Goal: Task Accomplishment & Management: Complete application form

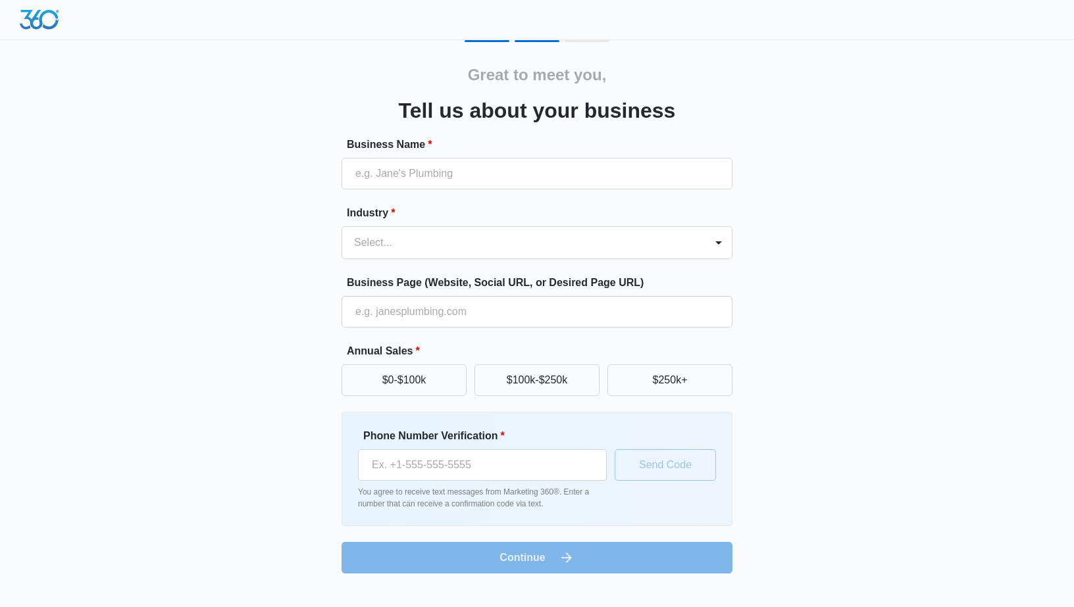
click at [580, 157] on div "Business Name *" at bounding box center [537, 163] width 391 height 53
click at [575, 168] on input "Business Name *" at bounding box center [537, 174] width 391 height 32
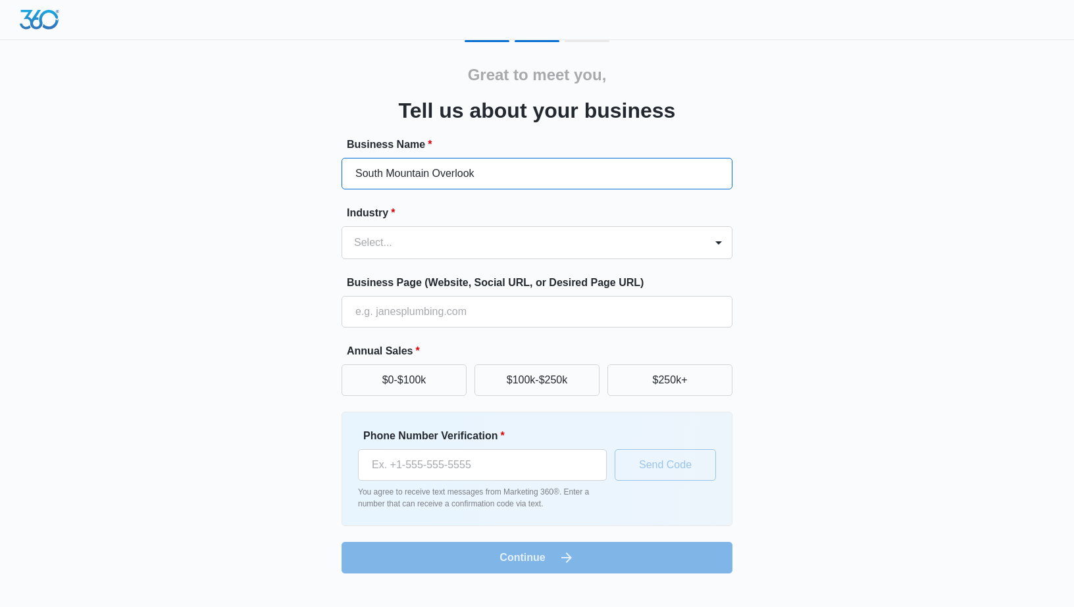
type input "South Mountain Overlook"
click at [667, 212] on label "Industry *" at bounding box center [542, 213] width 391 height 16
click at [717, 241] on div at bounding box center [718, 242] width 21 height 21
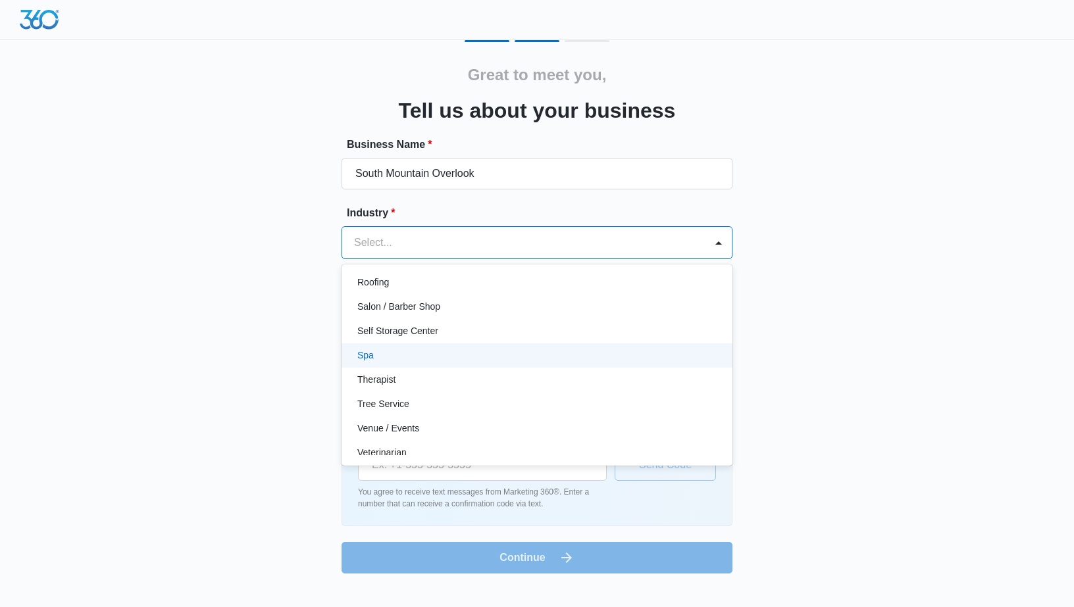
scroll to position [1018, 0]
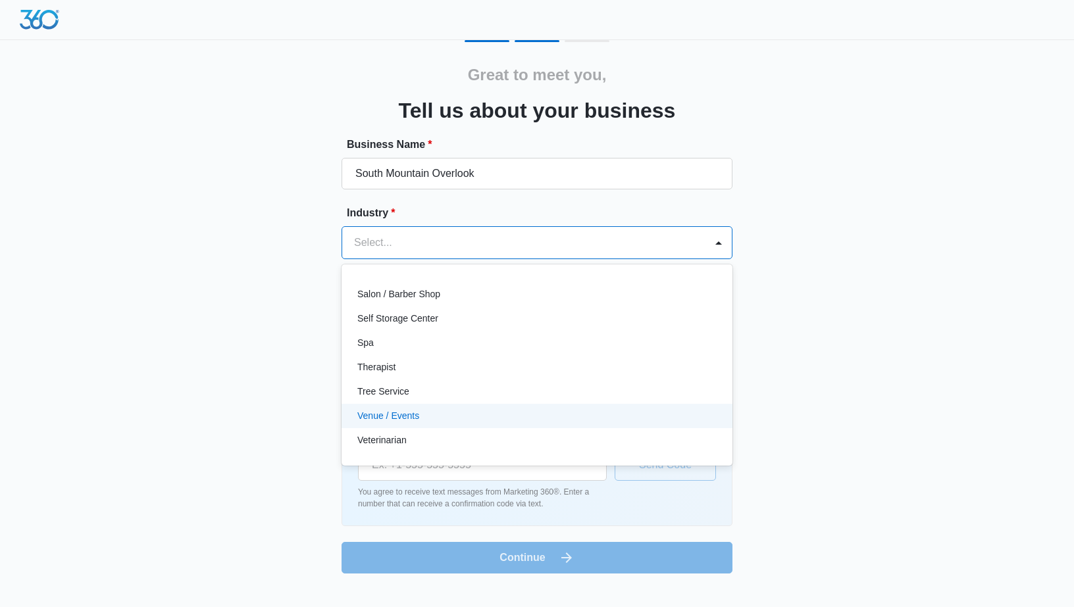
click at [503, 421] on div "Venue / Events" at bounding box center [535, 416] width 357 height 14
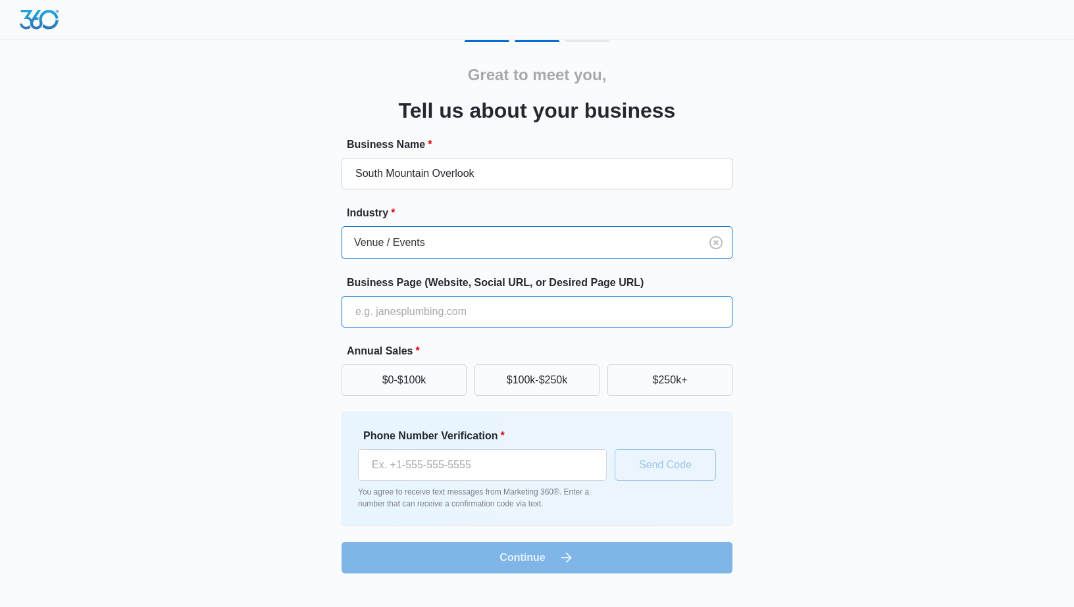
click at [553, 311] on input "Business Page (Website, Social URL, or Desired Page URL)" at bounding box center [537, 312] width 391 height 32
type input "www.southmountainoverlook.com"
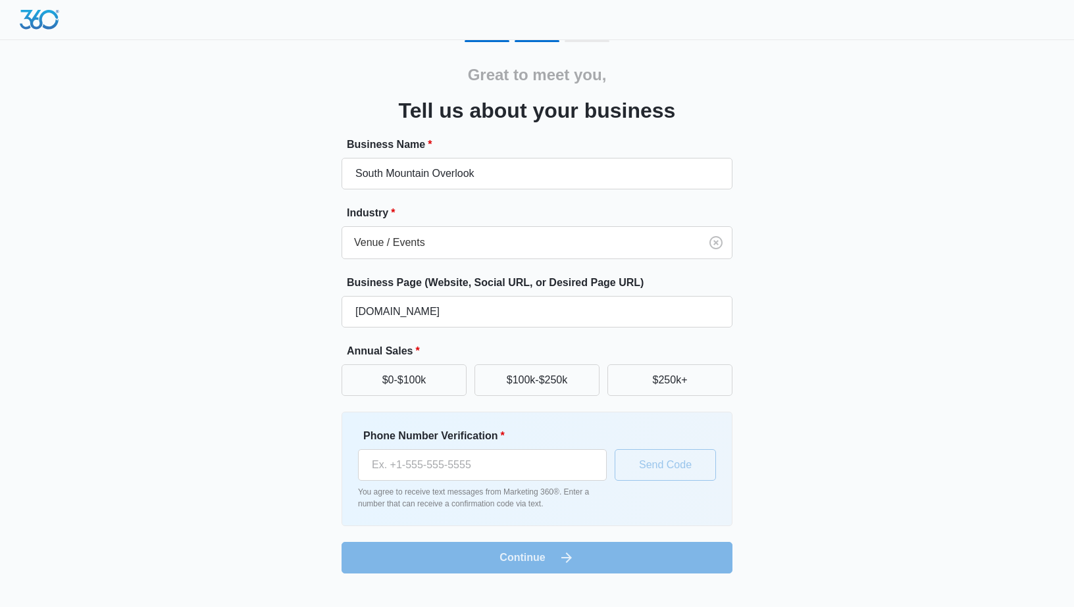
click at [605, 351] on label "Annual Sales *" at bounding box center [542, 351] width 391 height 16
click at [428, 394] on button "$0-$100k" at bounding box center [404, 381] width 125 height 32
click at [490, 468] on input "Phone Number Verification *" at bounding box center [482, 465] width 249 height 32
type input "(240) 490-0989"
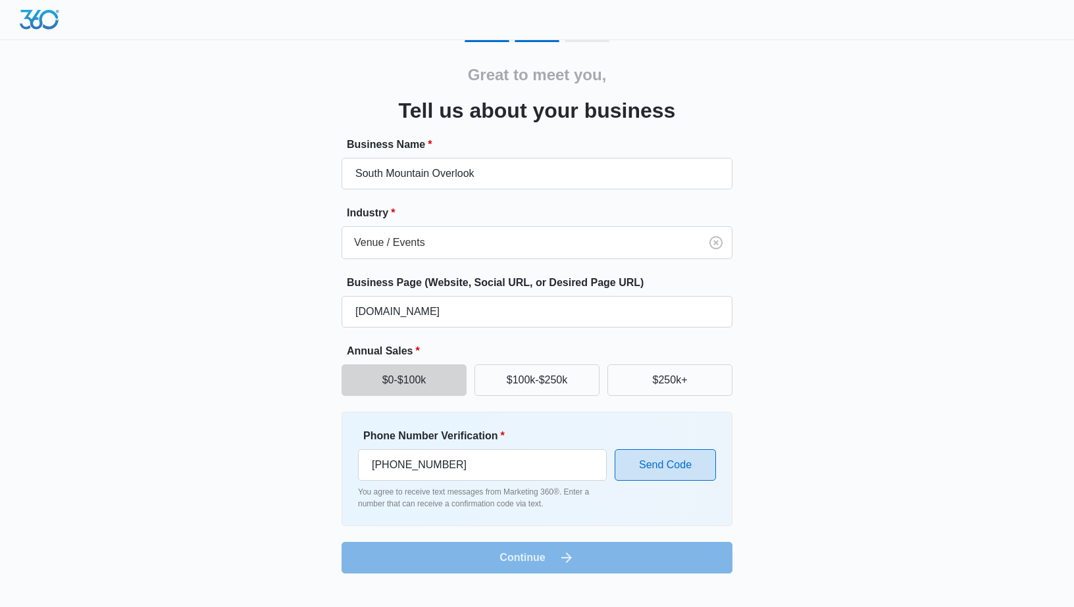
click at [663, 465] on button "Send Code" at bounding box center [665, 465] width 101 height 32
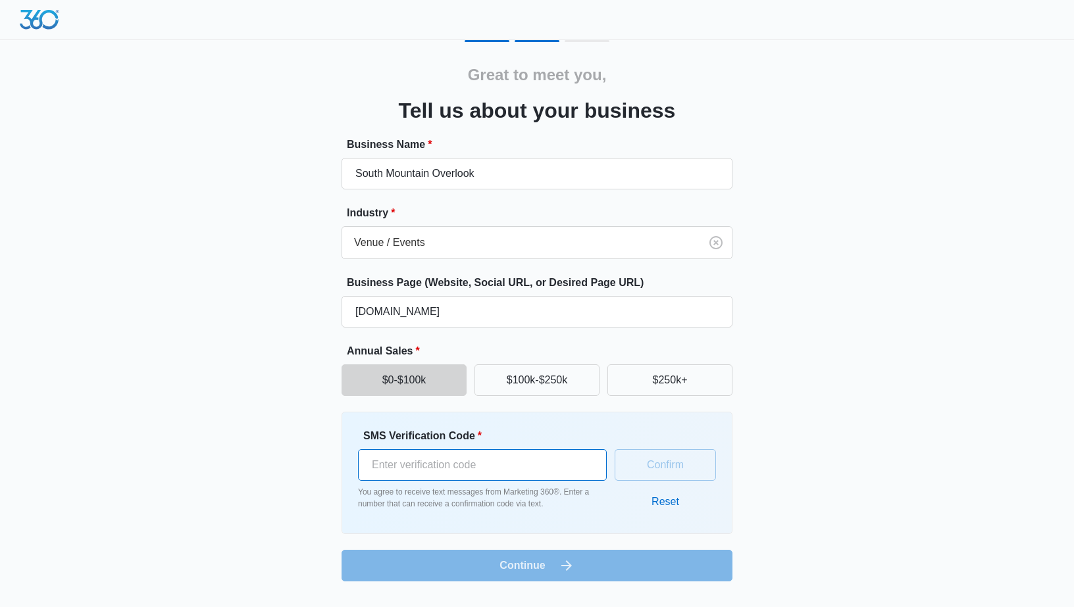
click at [547, 473] on input "SMS Verification Code *" at bounding box center [482, 465] width 249 height 32
type input "671972"
click at [682, 475] on button "Confirm" at bounding box center [665, 465] width 101 height 32
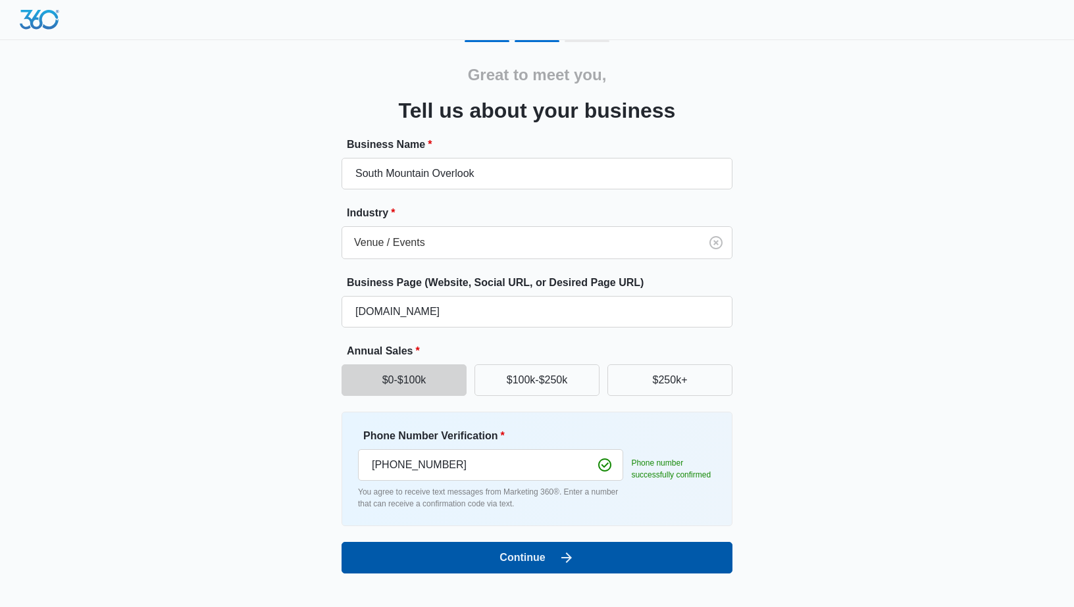
click at [659, 550] on button "Continue" at bounding box center [537, 558] width 391 height 32
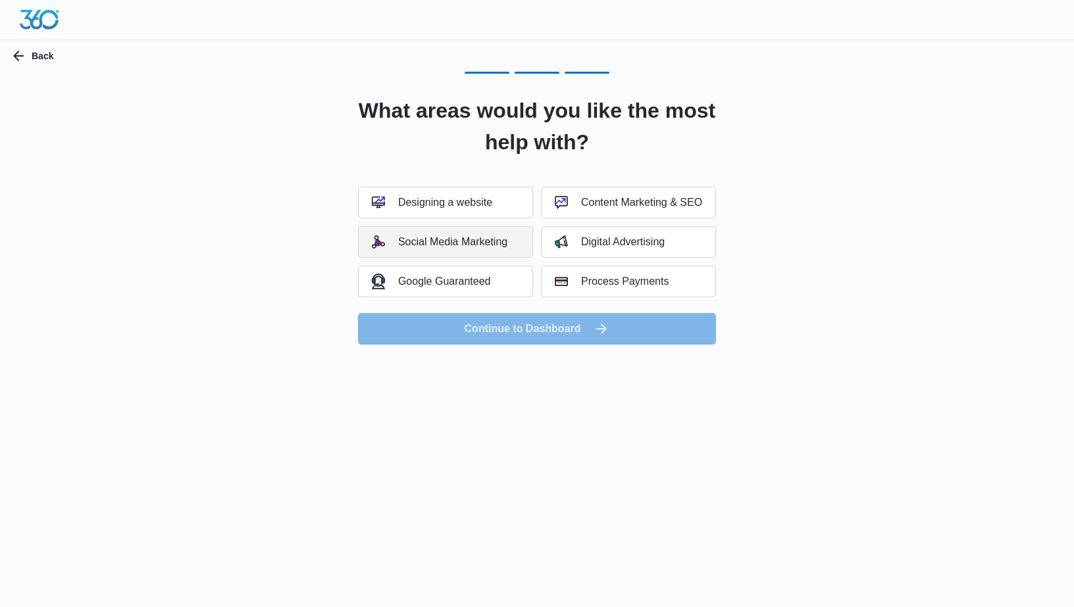
click at [476, 241] on div "Social Media Marketing" at bounding box center [440, 242] width 136 height 13
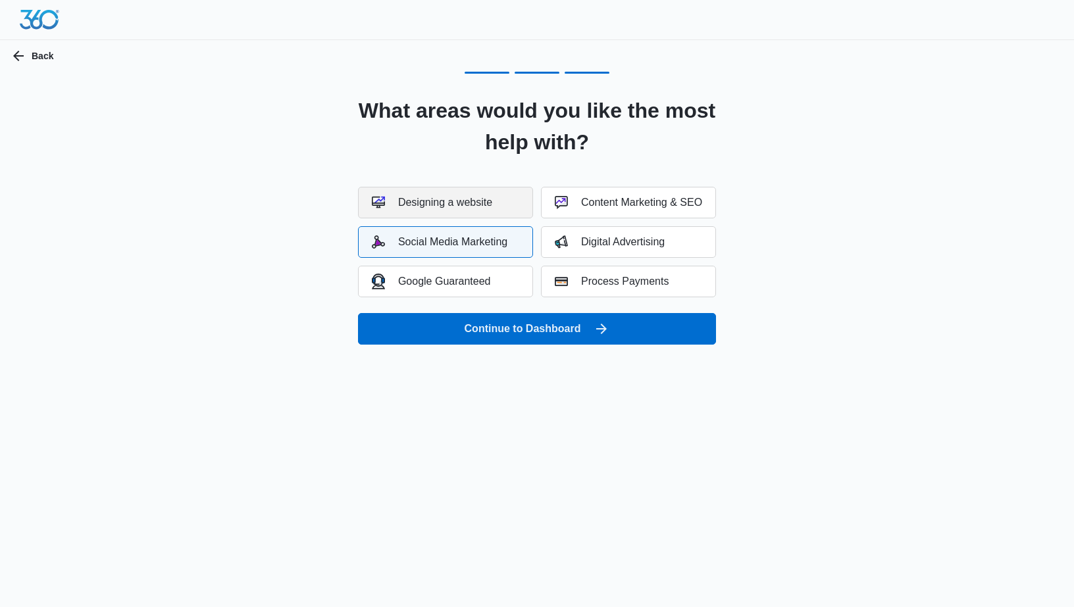
click at [481, 211] on button "Designing a website" at bounding box center [445, 203] width 175 height 32
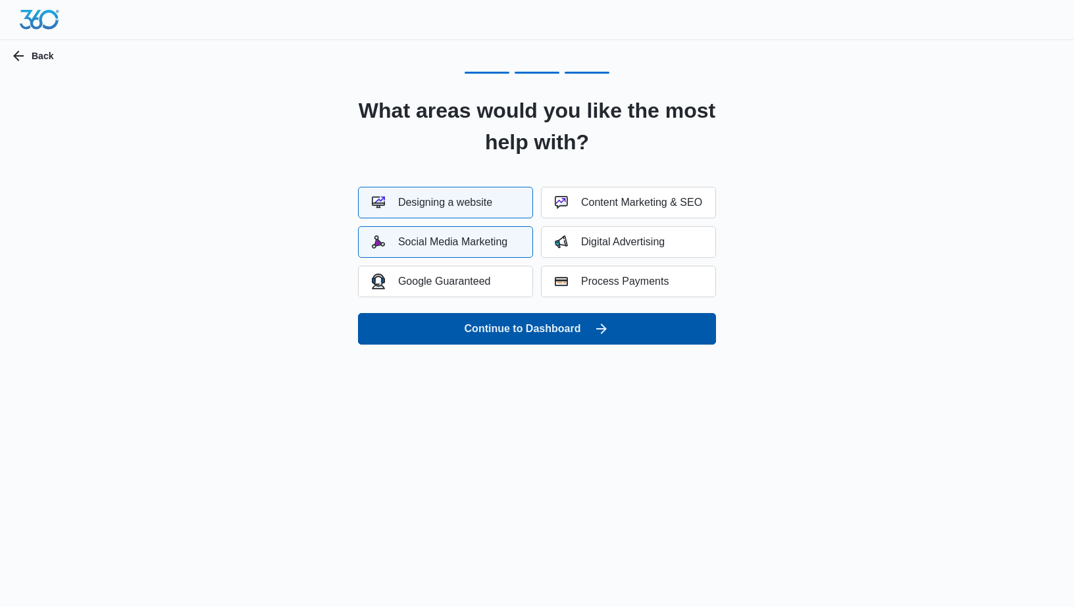
click at [580, 336] on button "Continue to Dashboard" at bounding box center [537, 329] width 358 height 32
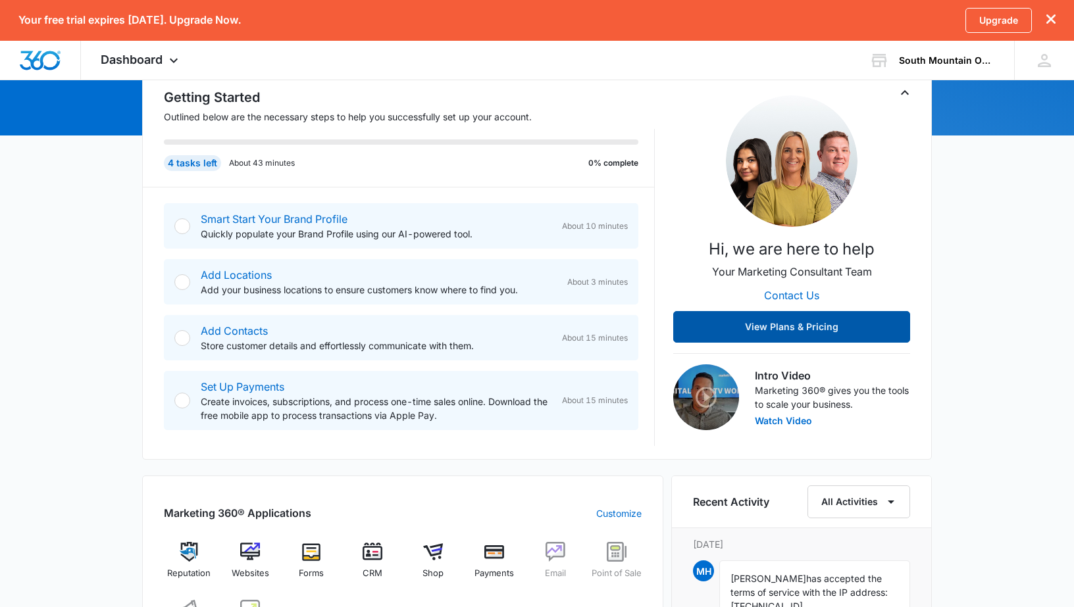
scroll to position [151, 0]
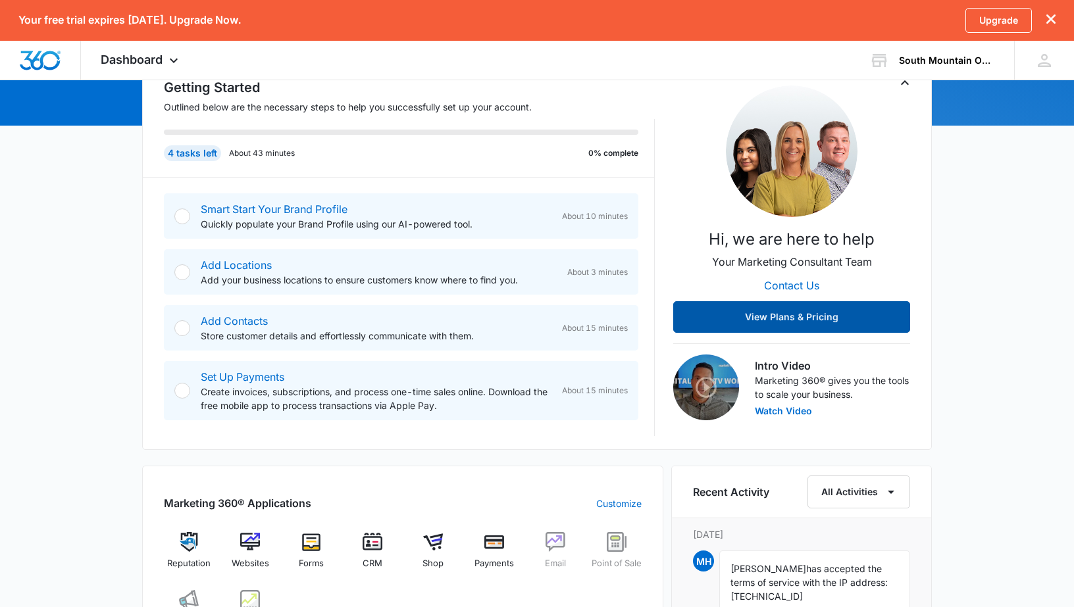
click at [846, 324] on button "View Plans & Pricing" at bounding box center [791, 317] width 237 height 32
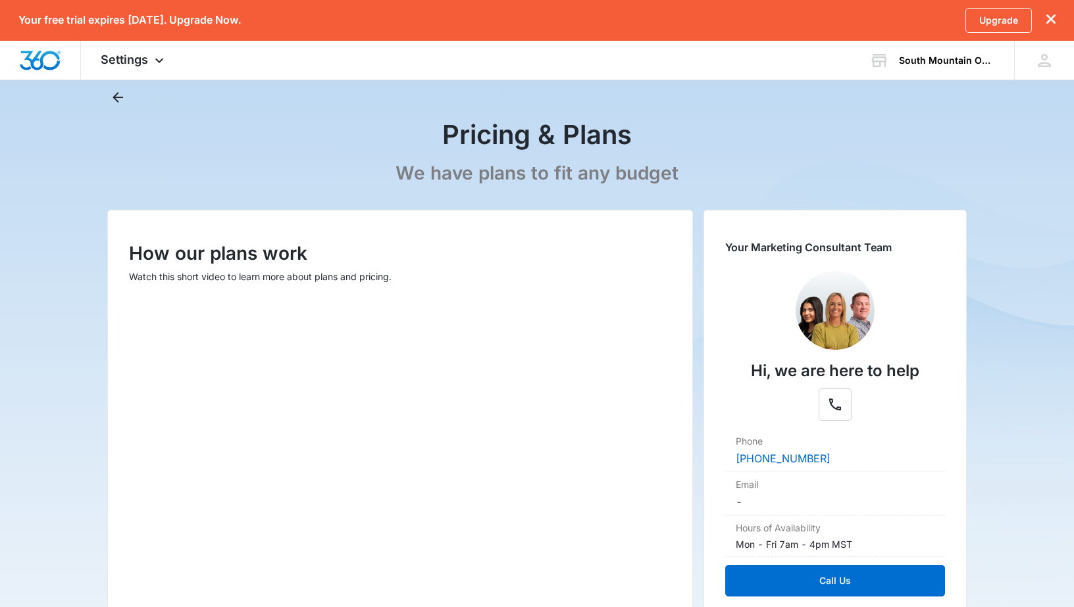
scroll to position [43, 0]
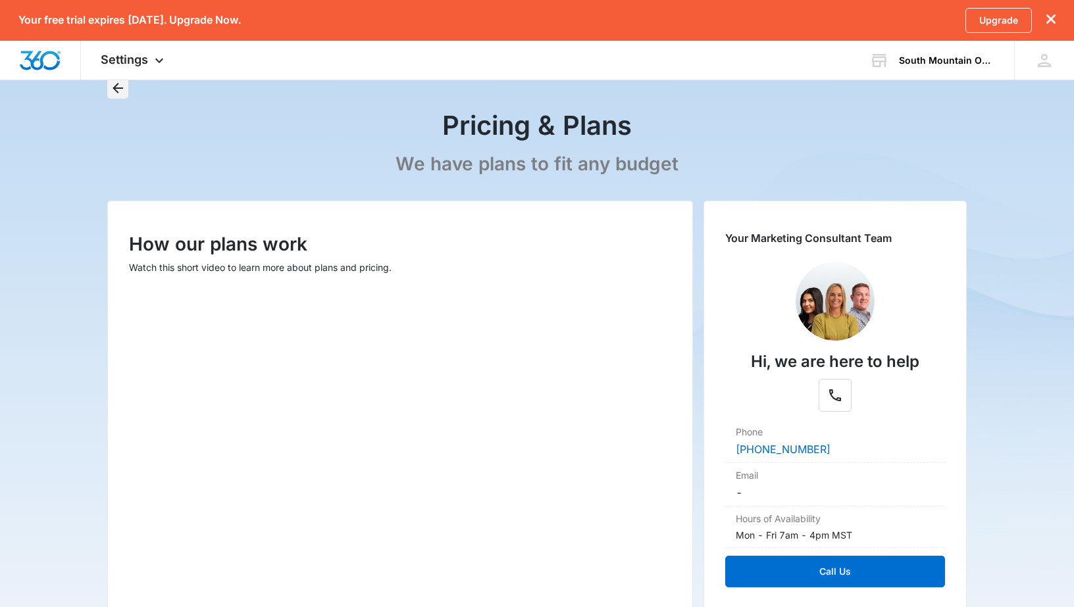
click at [115, 93] on icon "Back" at bounding box center [118, 88] width 16 height 16
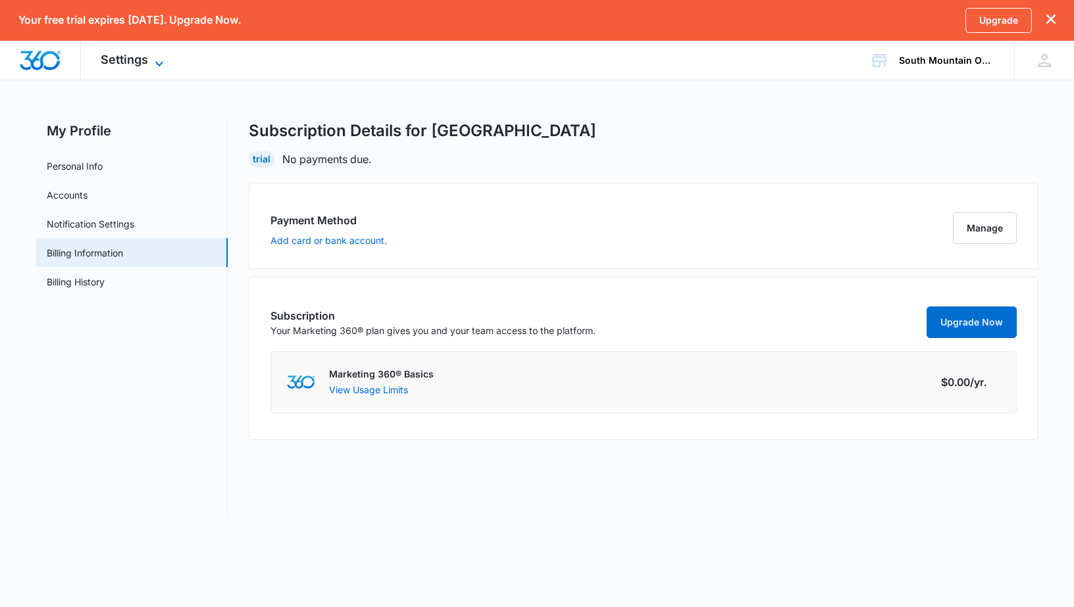
click at [158, 63] on icon at bounding box center [159, 64] width 16 height 16
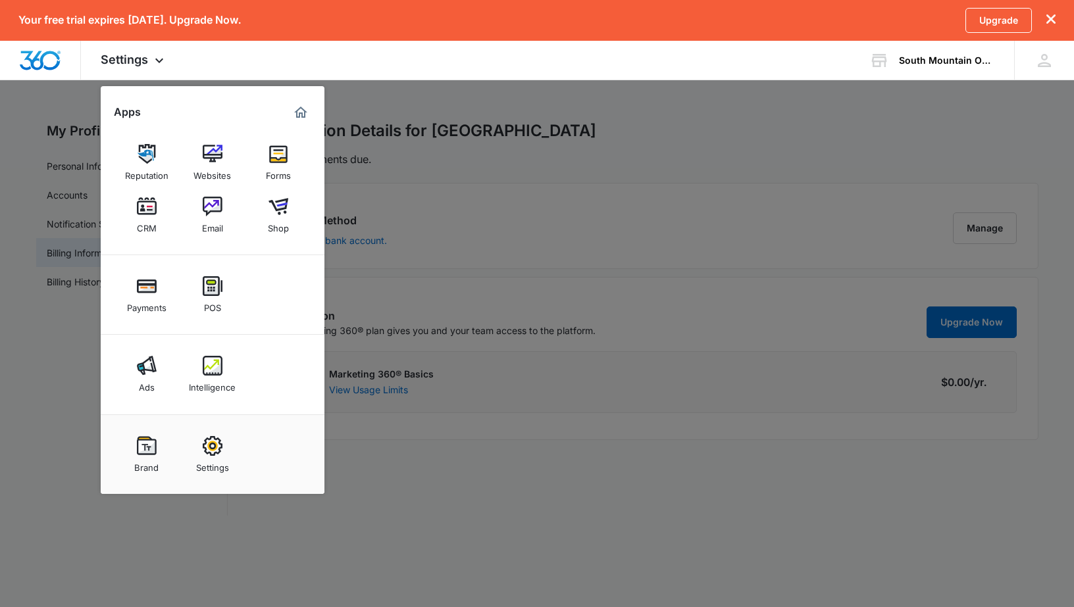
click at [485, 542] on div at bounding box center [537, 303] width 1074 height 607
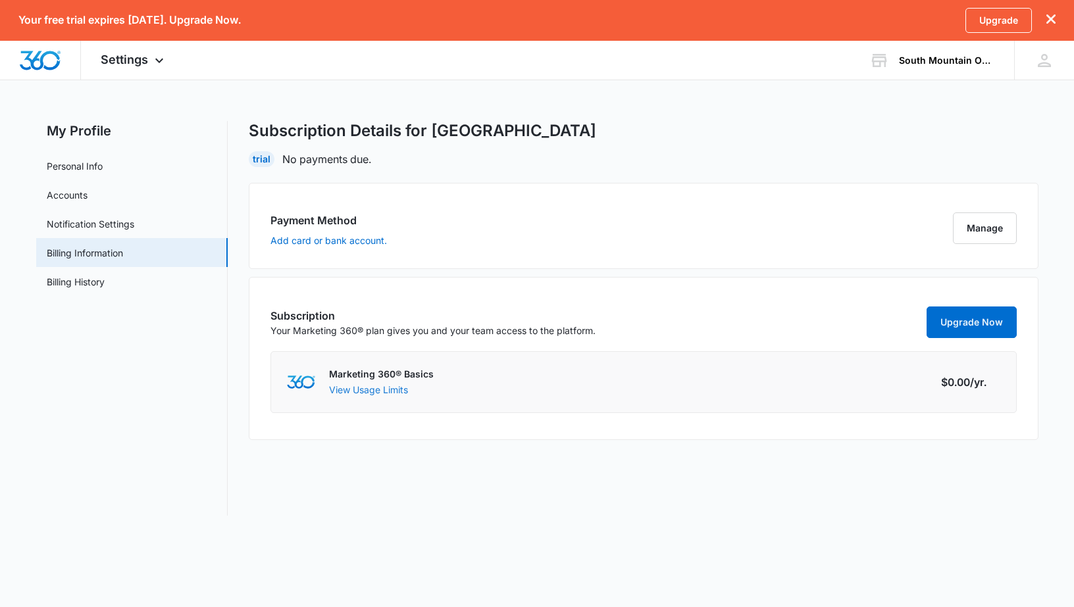
click at [363, 392] on button "View Usage Limits" at bounding box center [368, 390] width 79 height 14
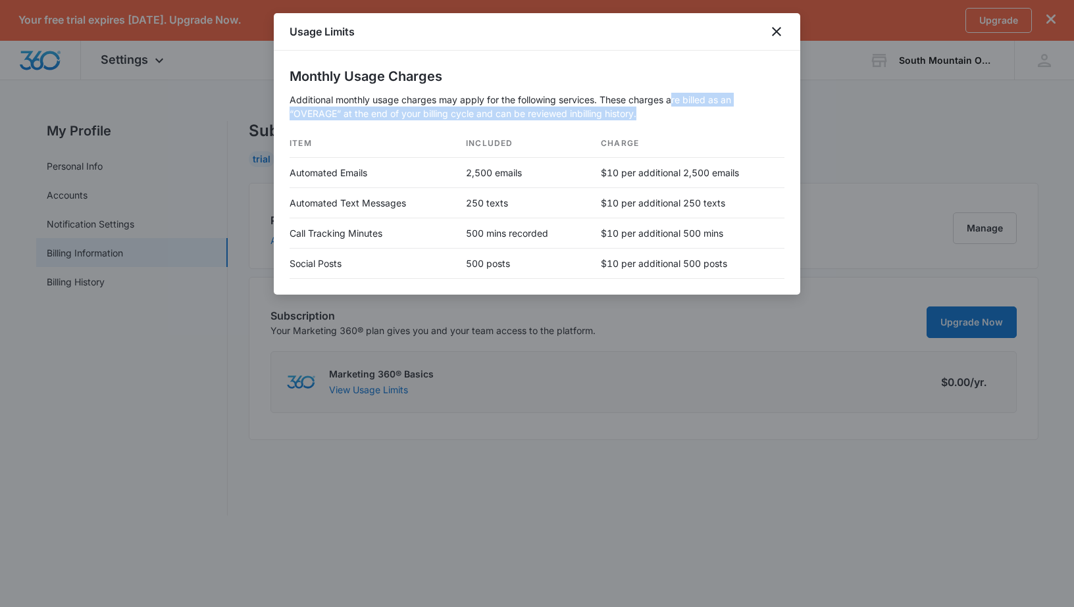
drag, startPoint x: 674, startPoint y: 97, endPoint x: 675, endPoint y: 118, distance: 21.1
click at [675, 118] on p "Additional monthly usage charges may apply for the following services. These ch…" at bounding box center [537, 107] width 495 height 28
click at [642, 282] on div "Monthly Usage Charges Additional monthly usage charges may apply for the follow…" at bounding box center [537, 173] width 526 height 244
click at [778, 30] on icon "close" at bounding box center [776, 31] width 9 height 9
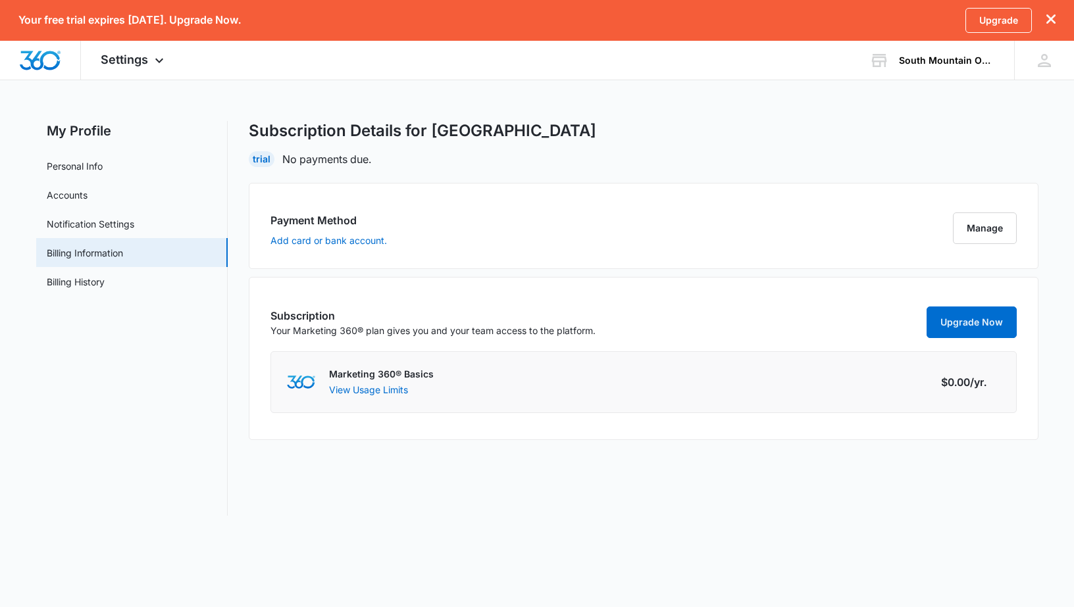
click at [1050, 22] on icon "dismiss this dialog" at bounding box center [1050, 18] width 9 height 9
